Goal: Find specific page/section: Find specific page/section

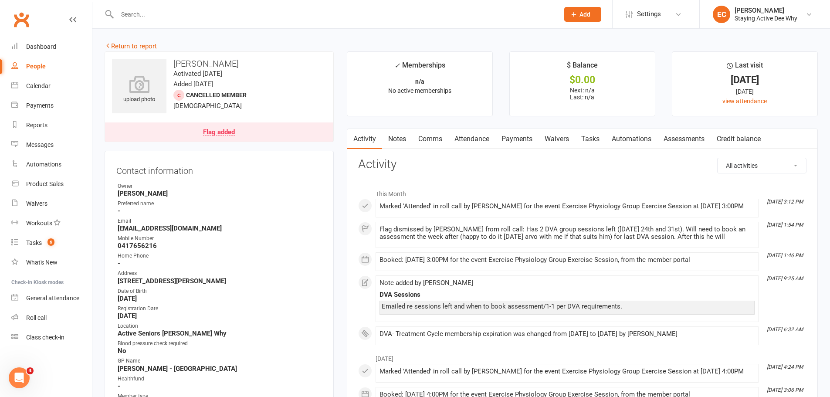
click at [215, 136] on link "Flag added" at bounding box center [219, 131] width 228 height 19
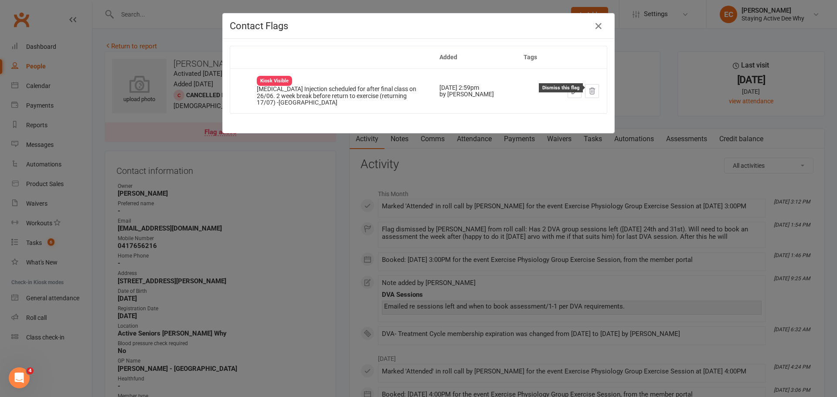
click at [592, 91] on icon at bounding box center [592, 91] width 8 height 8
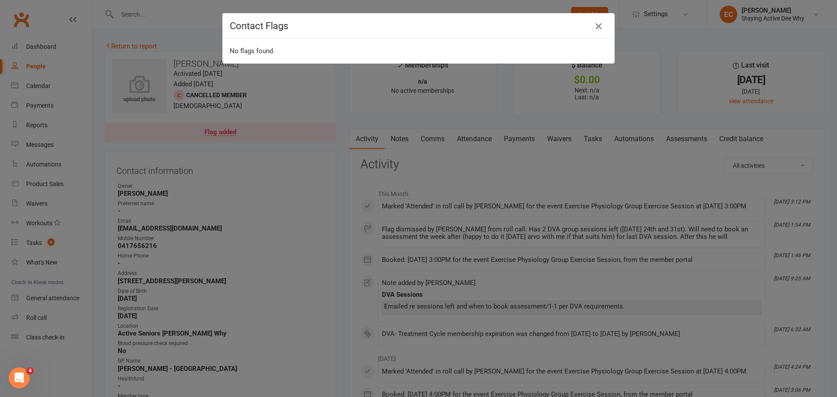
click at [593, 29] on icon "button" at bounding box center [598, 26] width 10 height 10
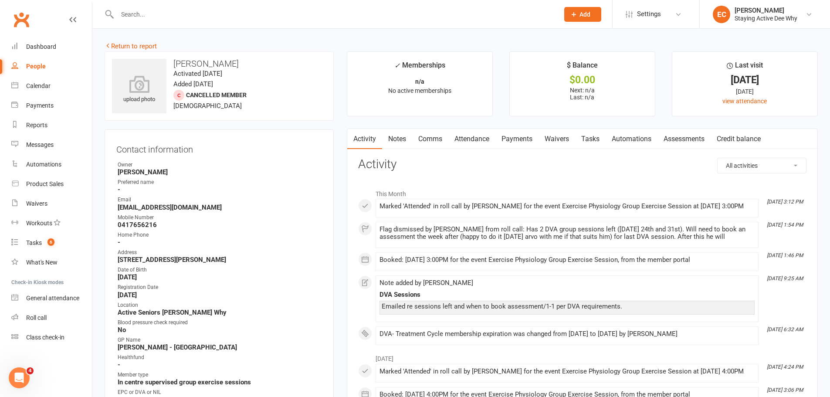
drag, startPoint x: 688, startPoint y: 132, endPoint x: 673, endPoint y: 137, distance: 15.4
click at [684, 132] on link "Assessments" at bounding box center [683, 139] width 53 height 20
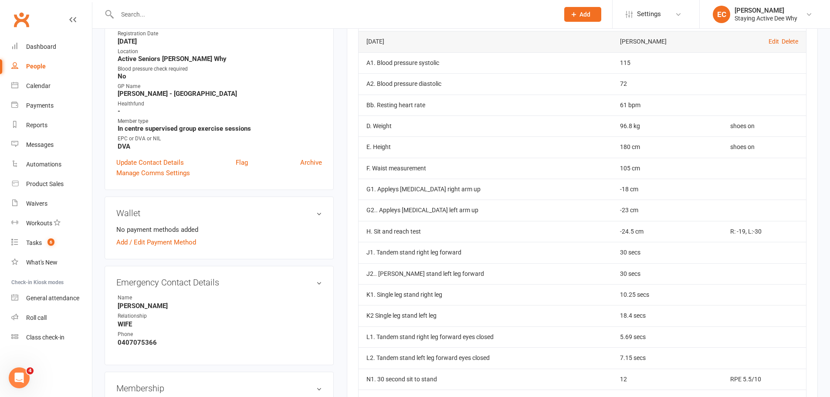
scroll to position [261, 0]
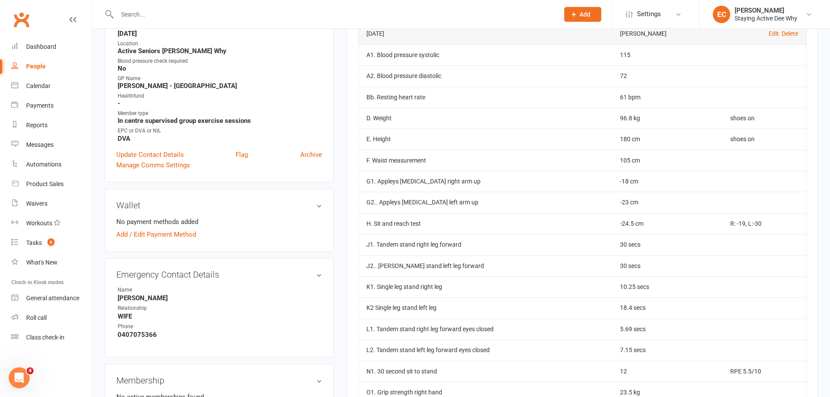
drag, startPoint x: 654, startPoint y: 85, endPoint x: 391, endPoint y: 5, distance: 275.2
click at [635, 74] on td "72" at bounding box center [667, 75] width 111 height 21
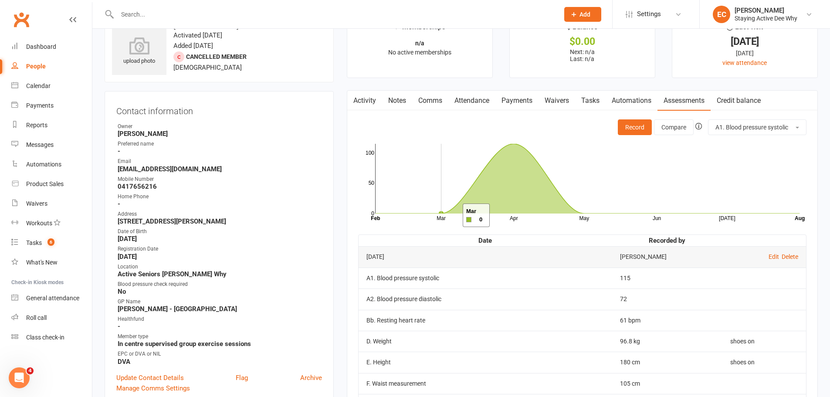
scroll to position [0, 0]
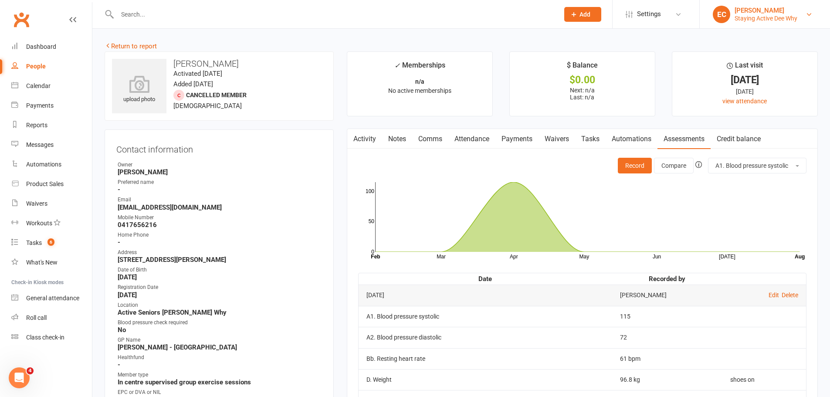
click at [766, 18] on div "Staying Active Dee Why" at bounding box center [766, 18] width 63 height 8
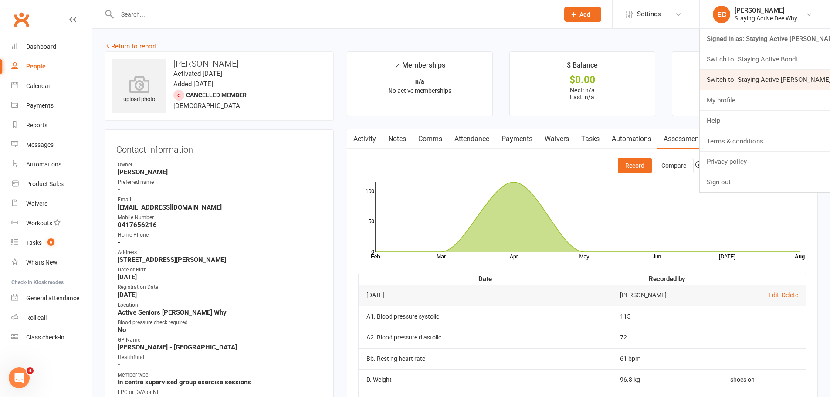
click at [762, 81] on link "Switch to: Staying Active Gordon" at bounding box center [765, 80] width 130 height 20
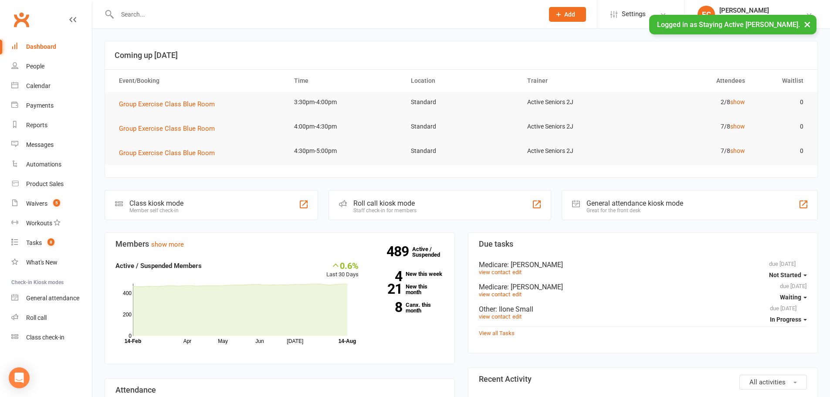
click at [174, 23] on div at bounding box center [321, 14] width 433 height 28
click at [172, 18] on input "text" at bounding box center [326, 14] width 423 height 12
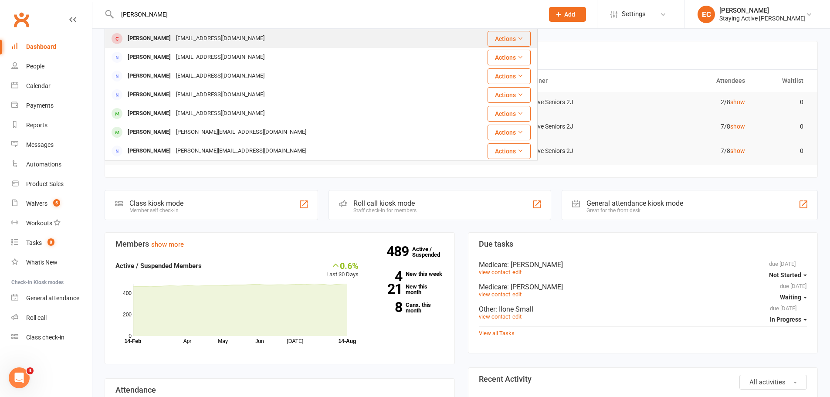
type input "[PERSON_NAME]"
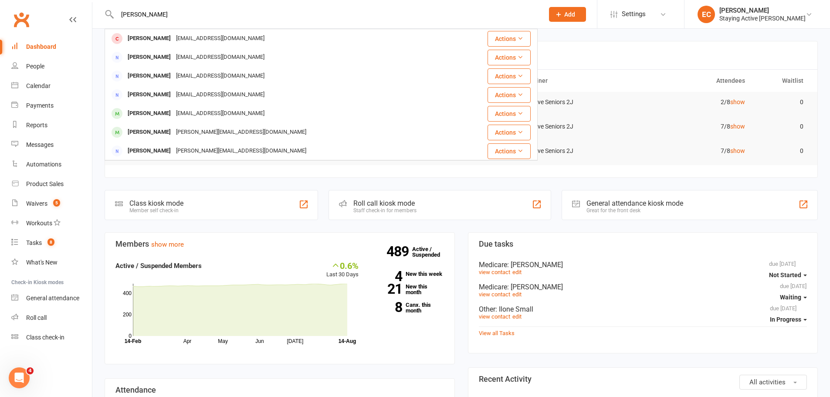
click at [123, 34] on div at bounding box center [117, 38] width 16 height 14
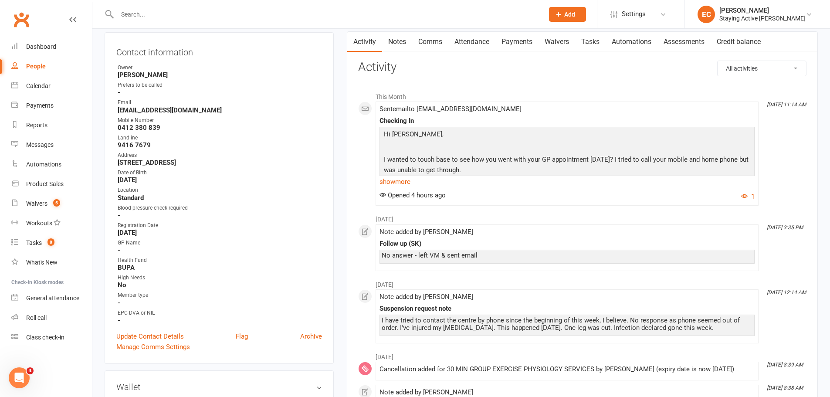
scroll to position [87, 0]
